Goal: Check status: Check status

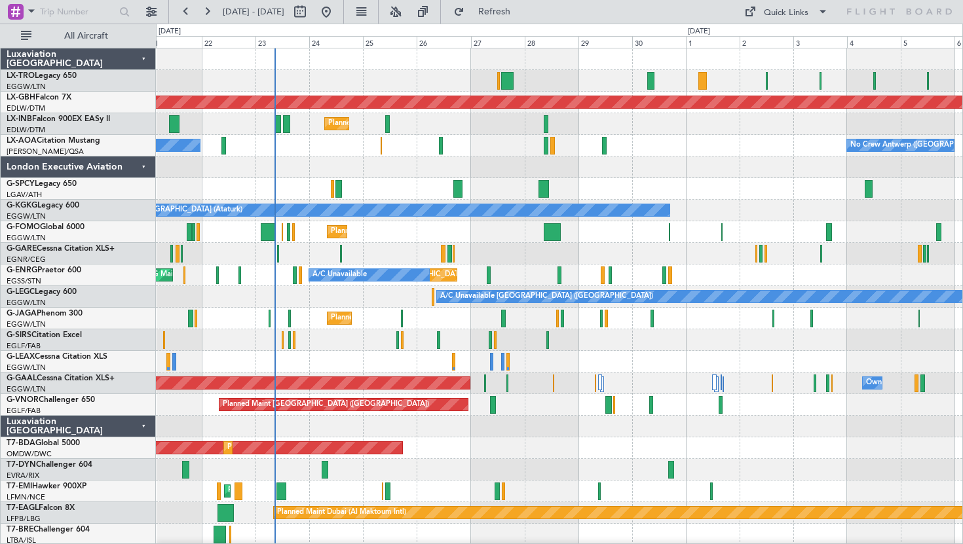
click at [500, 10] on button "Refresh" at bounding box center [487, 11] width 79 height 21
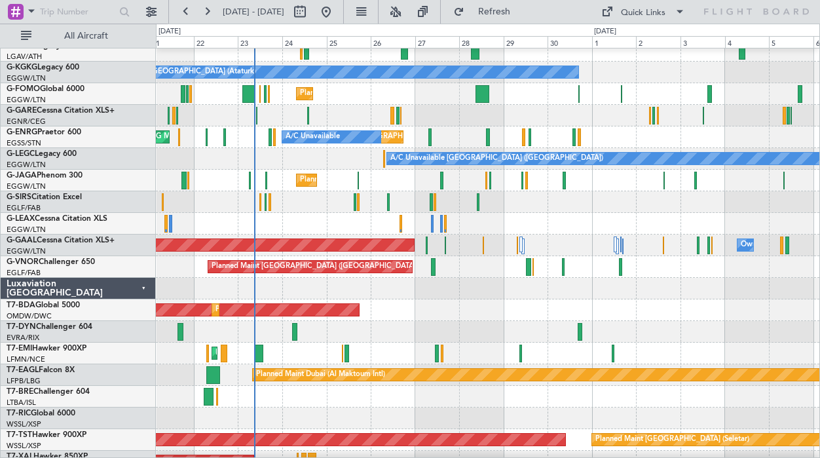
scroll to position [140, 0]
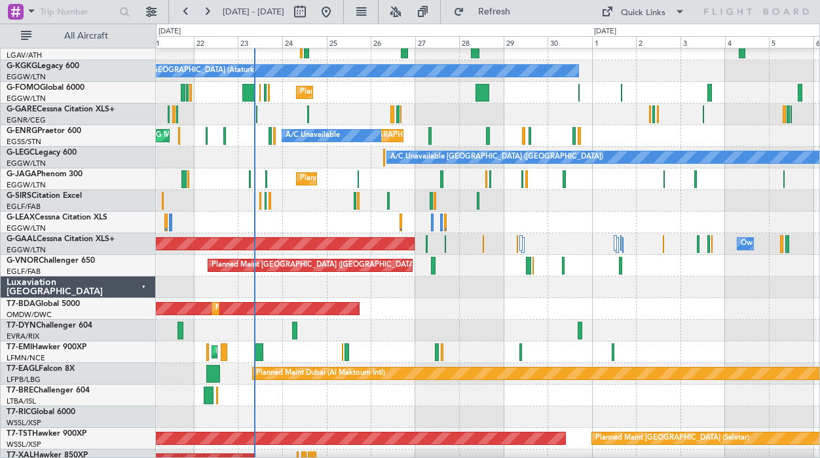
click at [140, 282] on div "Luxaviation [GEOGRAPHIC_DATA]" at bounding box center [78, 287] width 155 height 22
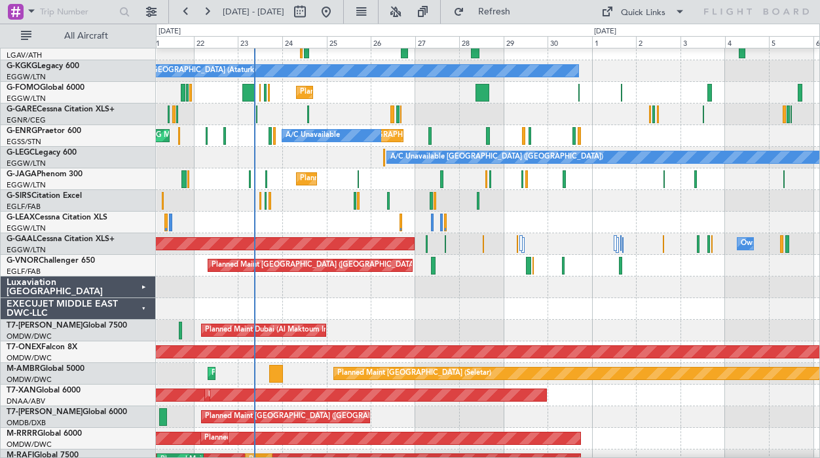
click at [143, 306] on div "EXECUJET MIDDLE EAST DWC-LLC" at bounding box center [78, 309] width 155 height 22
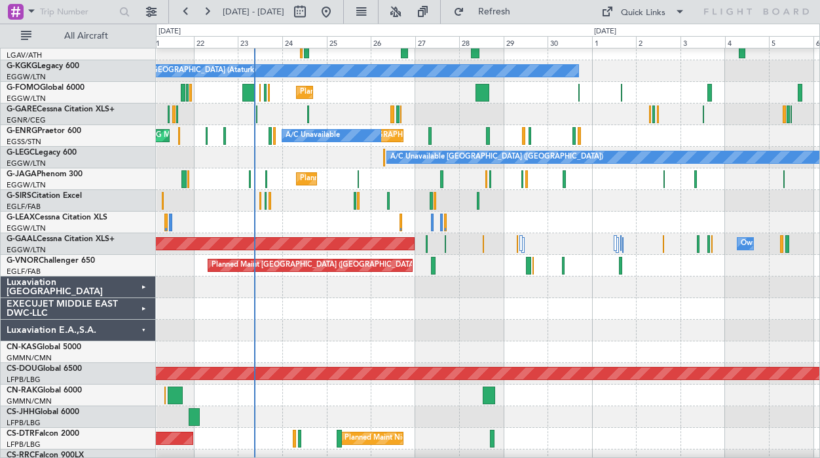
click at [140, 332] on div "Luxaviation E.A.,S.A." at bounding box center [78, 331] width 155 height 22
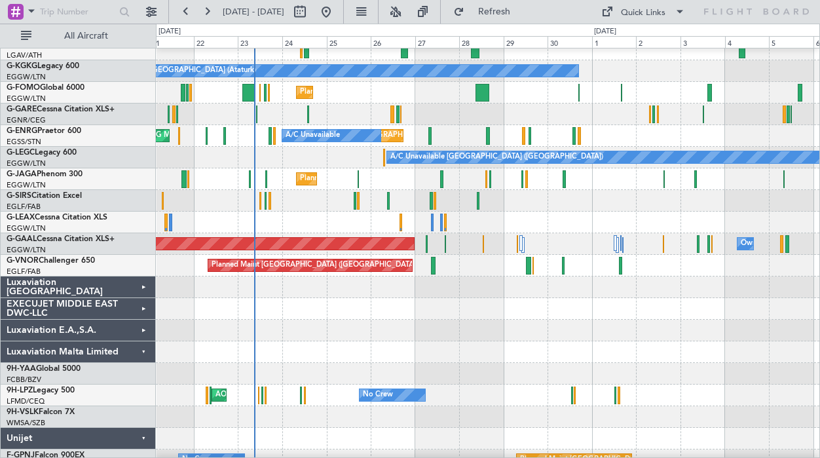
click at [142, 354] on div "Luxaviation Malta Limited" at bounding box center [78, 352] width 155 height 22
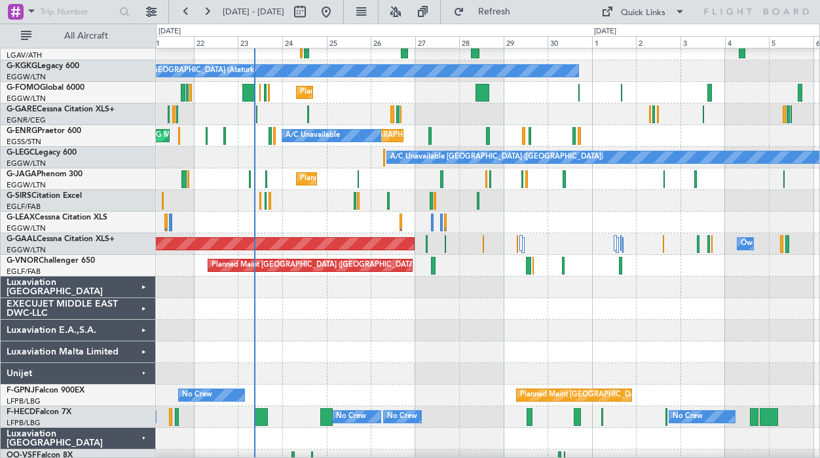
click at [142, 376] on div "Unijet" at bounding box center [78, 374] width 155 height 22
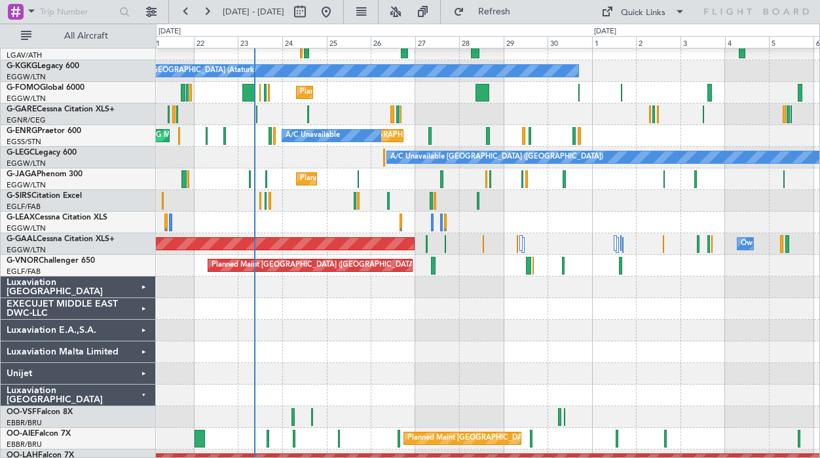
click at [143, 387] on div "Luxaviation [GEOGRAPHIC_DATA]" at bounding box center [78, 396] width 155 height 22
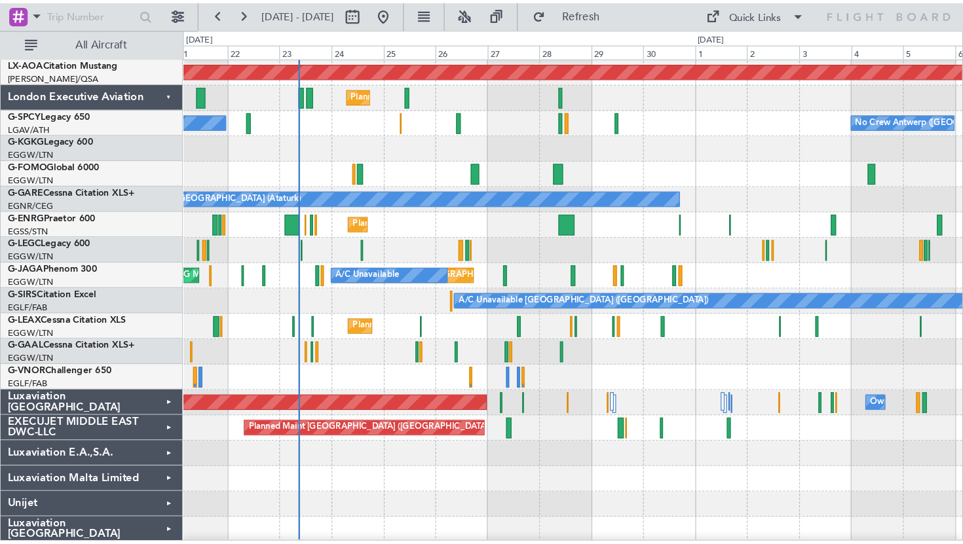
scroll to position [0, 0]
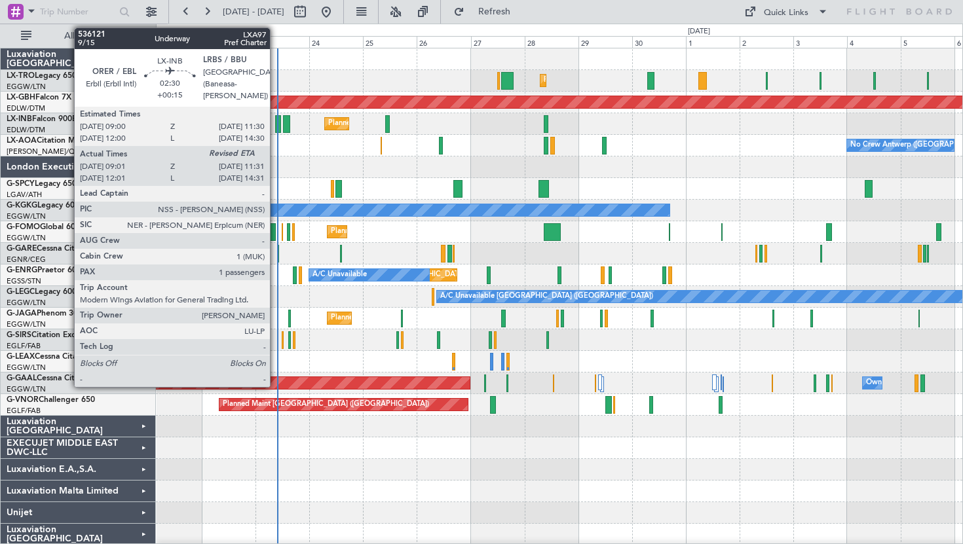
click at [276, 124] on div at bounding box center [278, 124] width 6 height 18
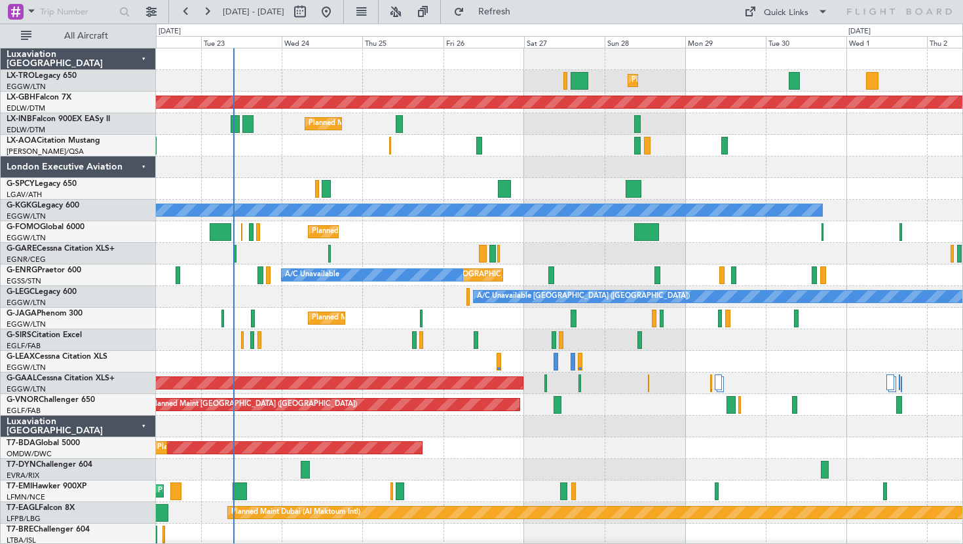
click at [471, 167] on div at bounding box center [559, 168] width 807 height 22
